Goal: Transaction & Acquisition: Purchase product/service

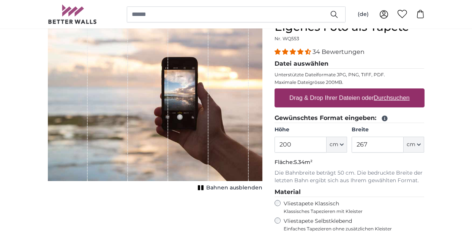
scroll to position [91, 0]
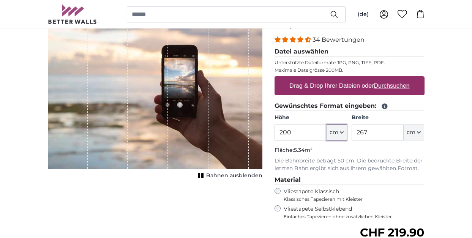
click at [342, 131] on icon "button" at bounding box center [342, 133] width 4 height 4
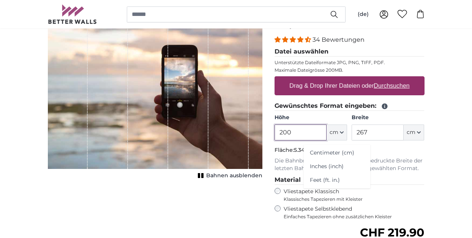
drag, startPoint x: 292, startPoint y: 133, endPoint x: 276, endPoint y: 131, distance: 16.1
click at [276, 131] on input "200" at bounding box center [301, 133] width 52 height 16
type input "100"
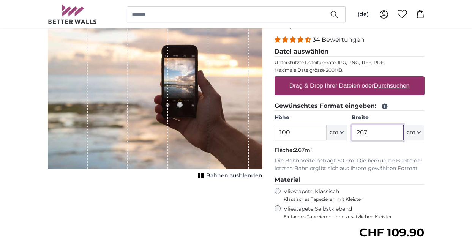
click at [372, 132] on input "267" at bounding box center [378, 133] width 52 height 16
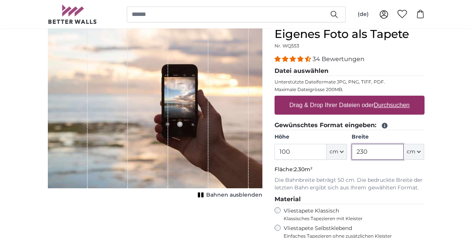
scroll to position [85, 0]
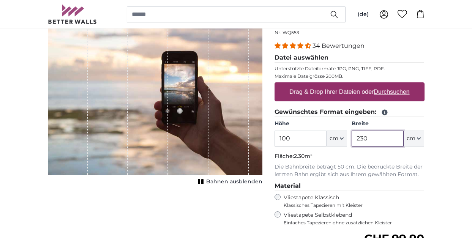
type input "230"
click at [395, 93] on u "Durchsuchen" at bounding box center [392, 91] width 36 height 6
click at [395, 85] on input "Drag & Drop Ihrer Dateien oder Durchsuchen" at bounding box center [350, 83] width 150 height 2
